Goal: Task Accomplishment & Management: Manage account settings

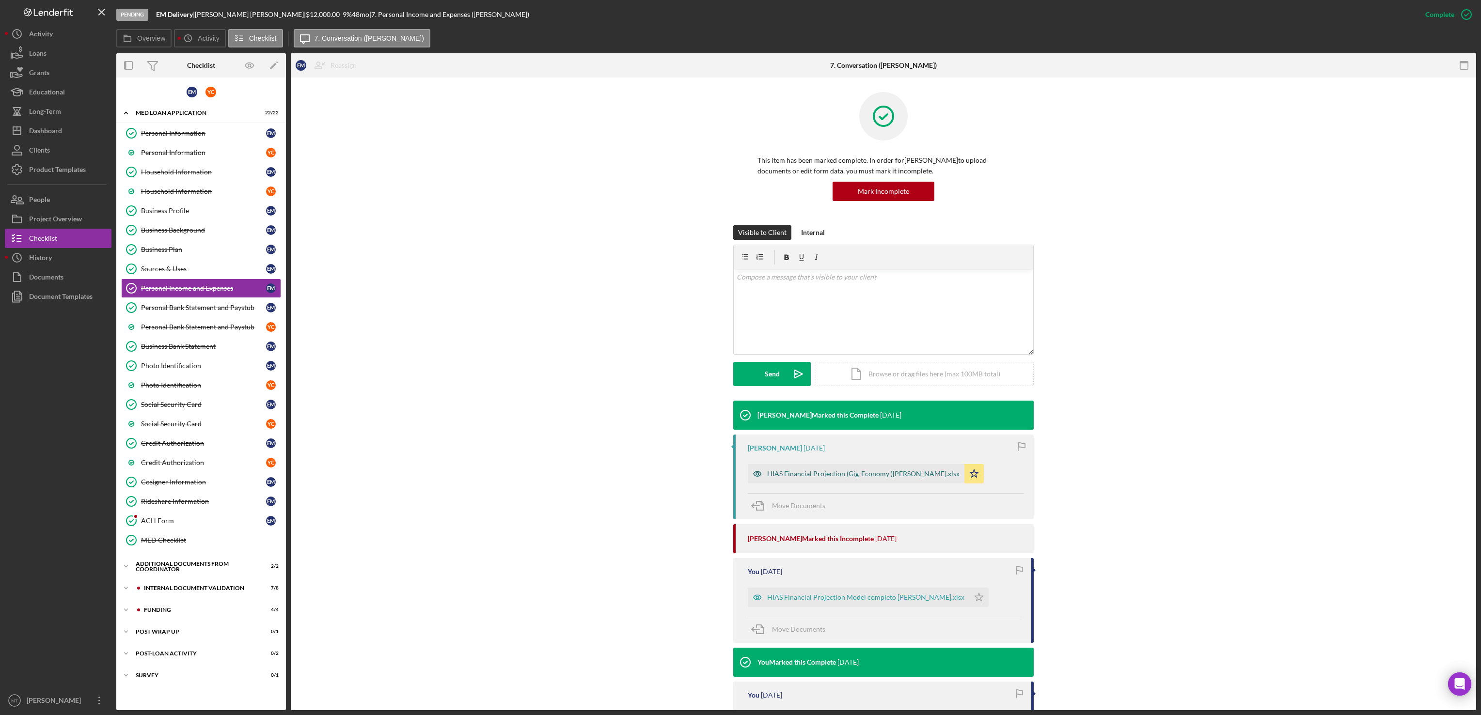
click at [870, 477] on div "HIAS Financial Projection (Gig-Economy )[PERSON_NAME].xlsx" at bounding box center [863, 474] width 192 height 8
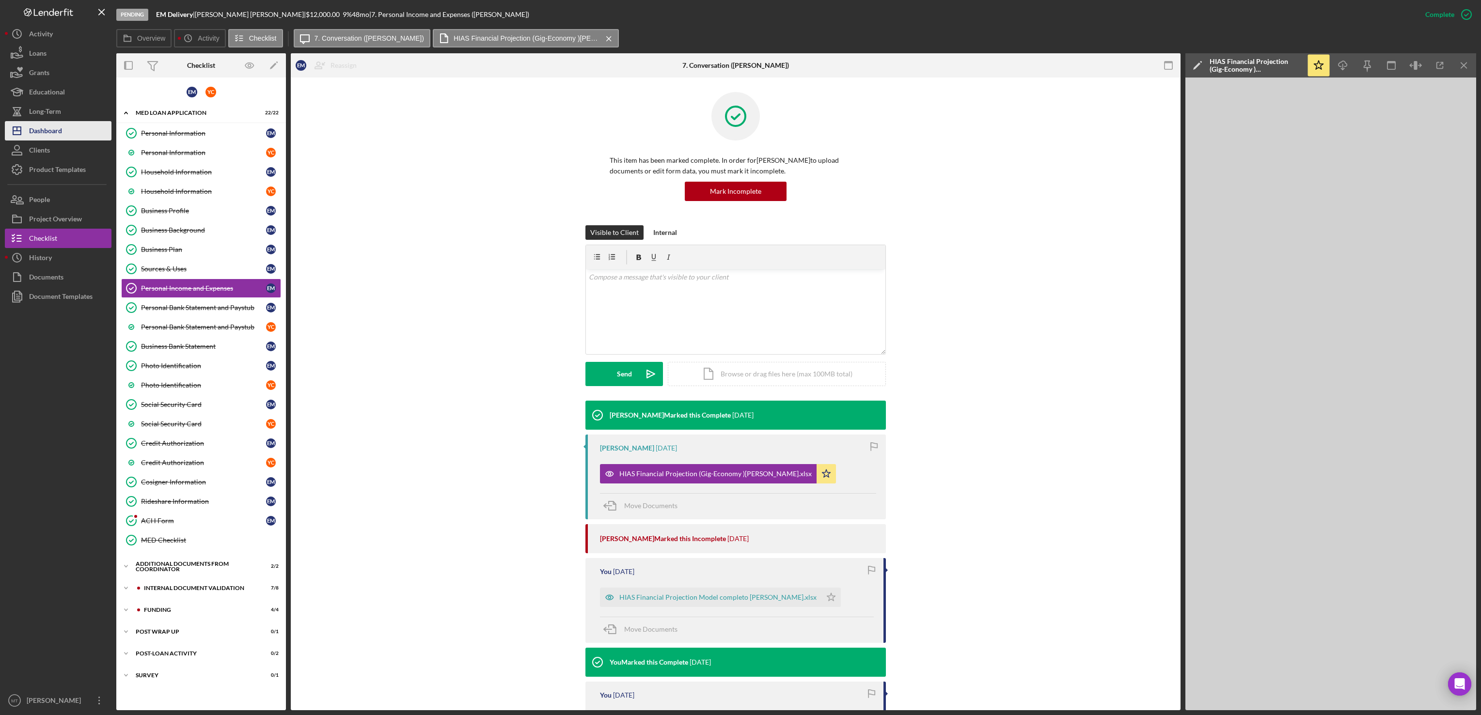
click at [65, 121] on button "Icon/Dashboard Dashboard" at bounding box center [58, 130] width 107 height 19
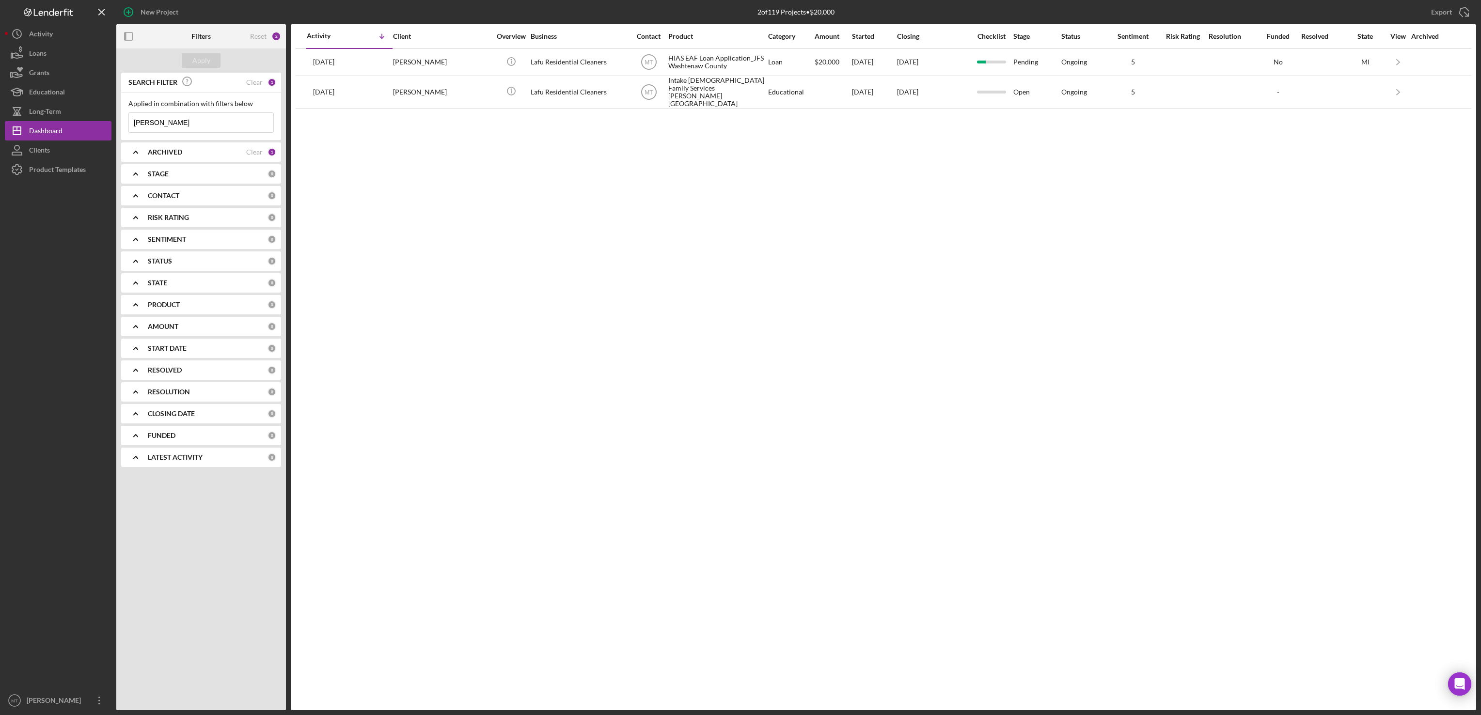
click at [206, 123] on input "[PERSON_NAME]" at bounding box center [201, 122] width 144 height 19
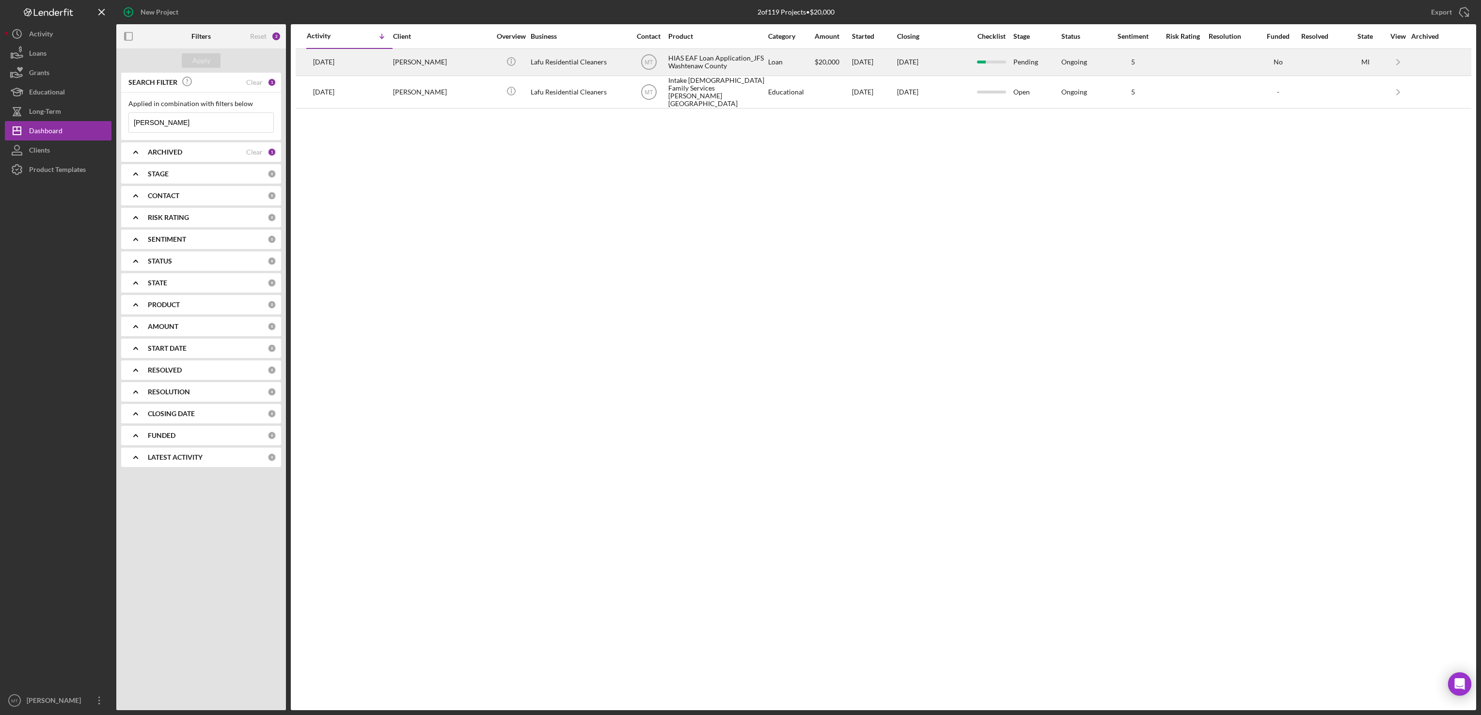
click at [738, 64] on div "HIAS EAF Loan Application_JFS Washtenaw County" at bounding box center [716, 62] width 97 height 26
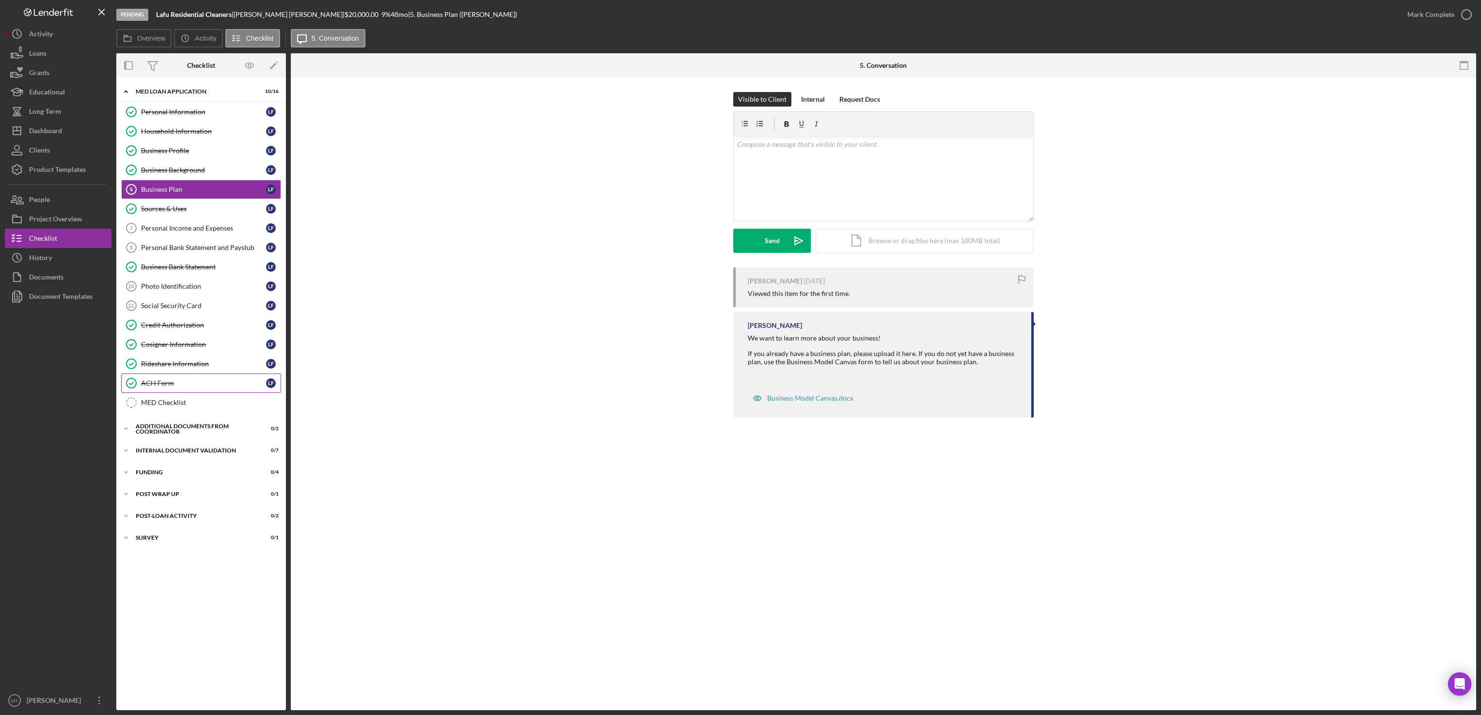
click at [181, 393] on link "ACH Form ACH Form L F" at bounding box center [201, 383] width 160 height 19
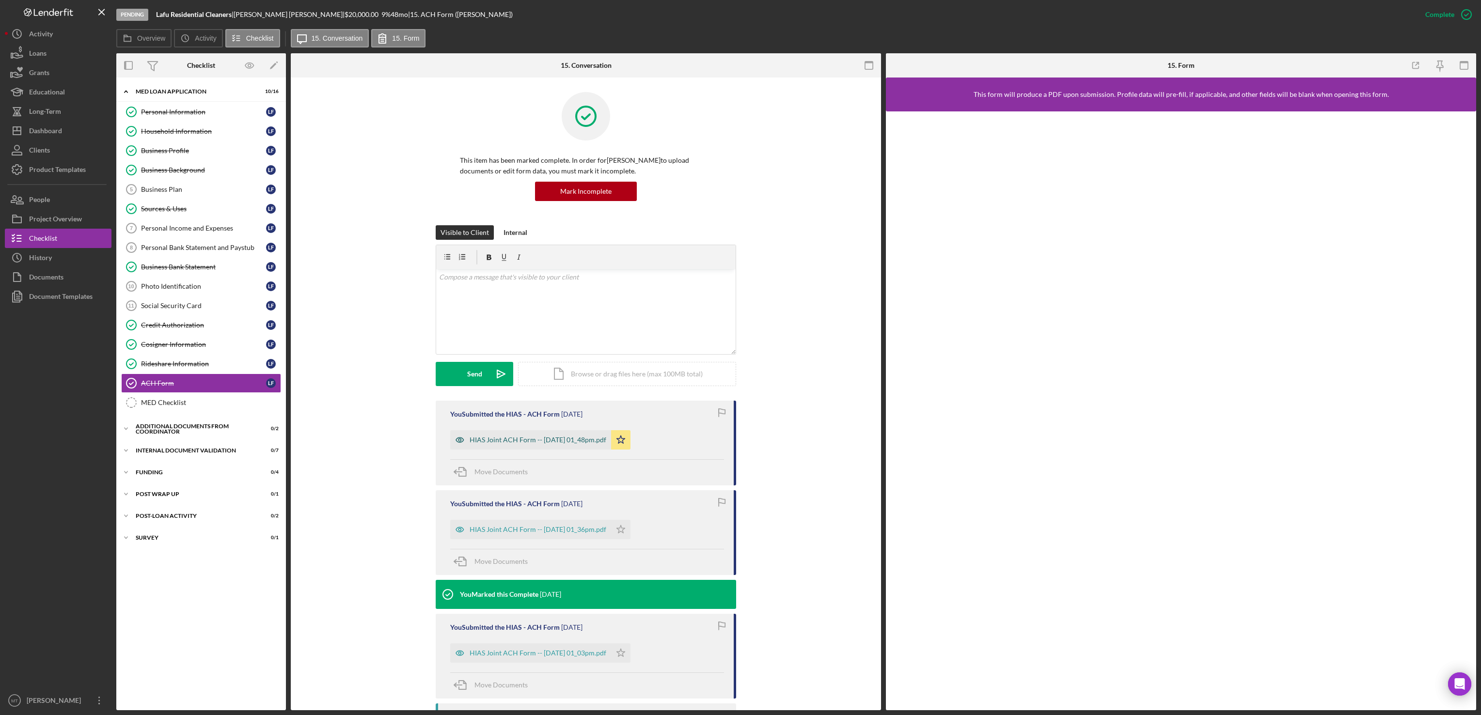
click at [587, 438] on div "HIAS Joint ACH Form -- [DATE] 01_48pm.pdf" at bounding box center [538, 440] width 137 height 8
